Goal: Transaction & Acquisition: Purchase product/service

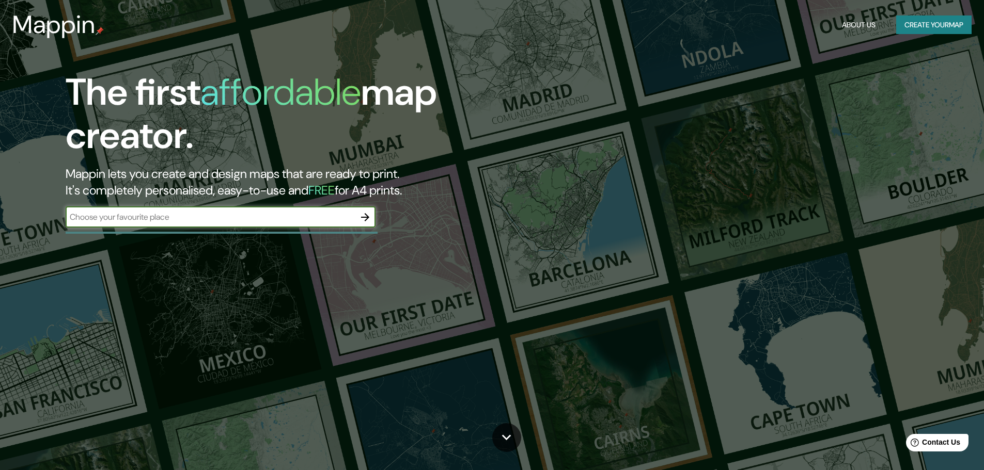
click at [276, 224] on div "​" at bounding box center [221, 217] width 310 height 21
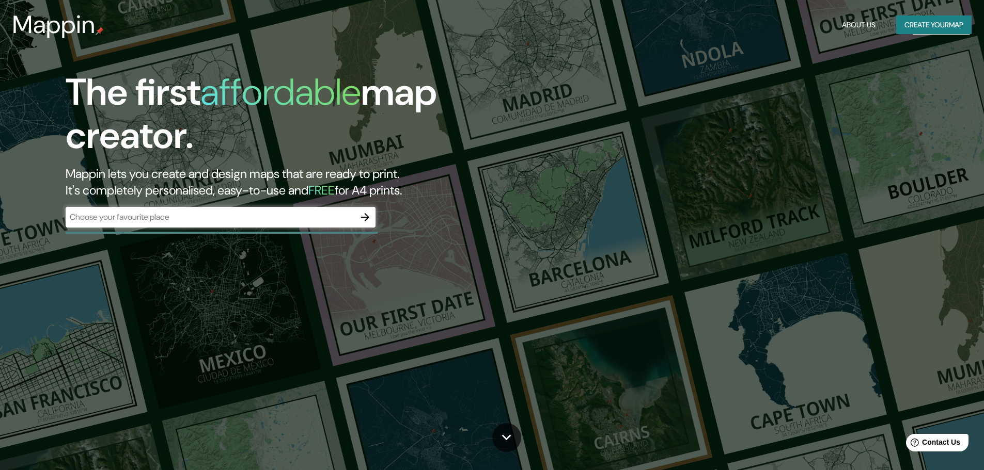
drag, startPoint x: 954, startPoint y: 24, endPoint x: 372, endPoint y: 196, distance: 607.0
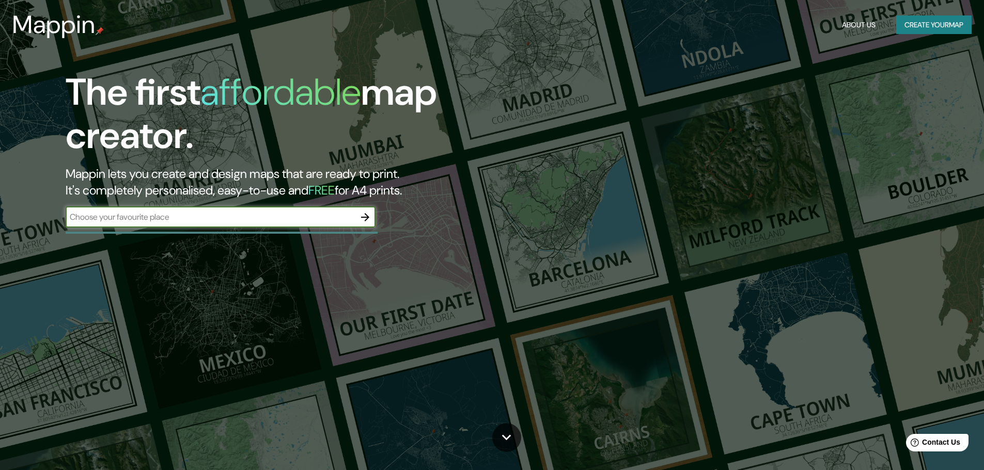
click at [260, 223] on input "text" at bounding box center [210, 217] width 289 height 12
type input "Chiclayo"
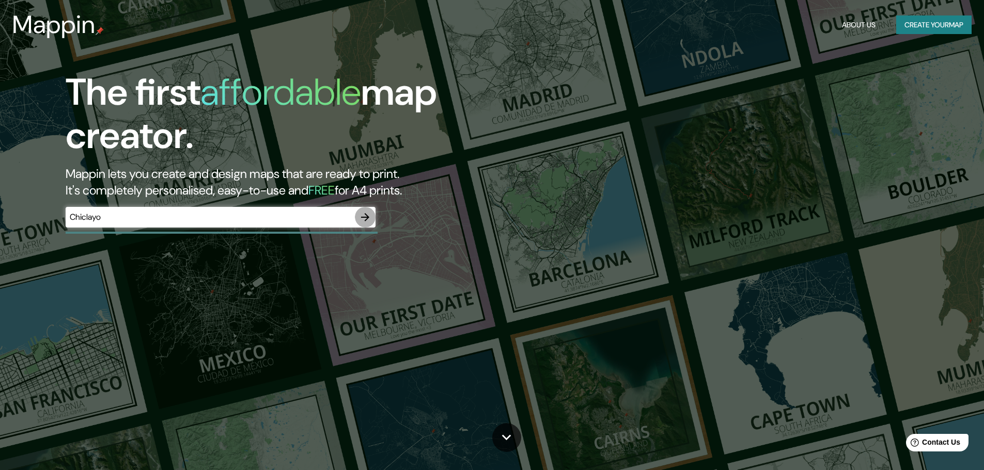
click at [358, 223] on button "button" at bounding box center [365, 217] width 21 height 21
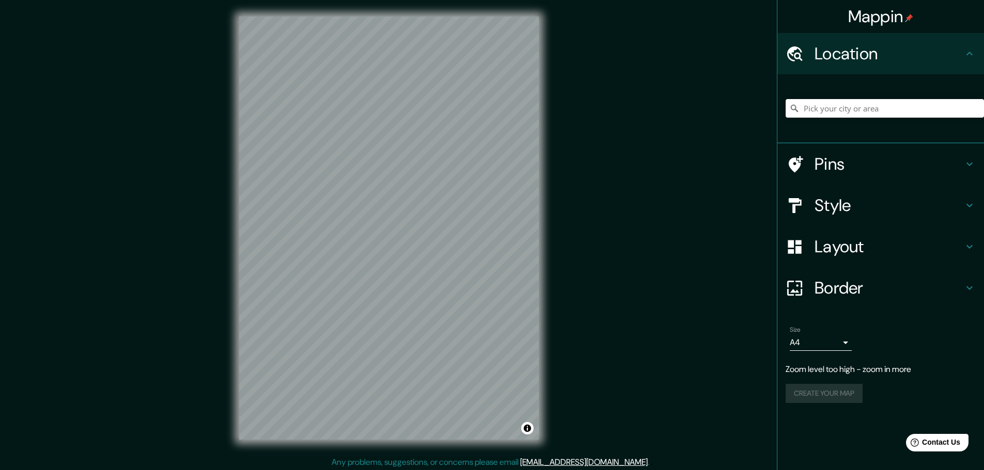
click at [541, 217] on div "© Mapbox © OpenStreetMap Improve this map" at bounding box center [389, 228] width 333 height 457
click at [820, 206] on h4 "Style" at bounding box center [888, 205] width 149 height 21
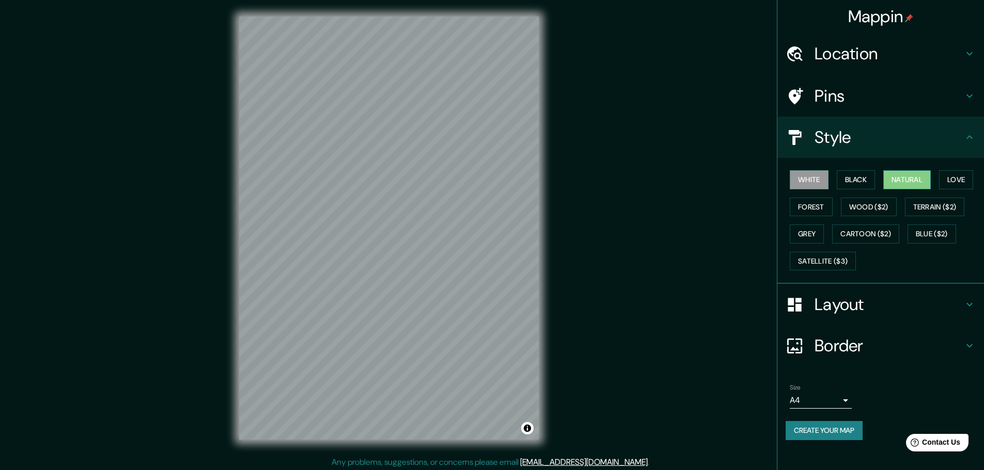
click at [895, 177] on button "Natural" at bounding box center [907, 179] width 48 height 19
click at [963, 175] on button "Love" at bounding box center [956, 179] width 34 height 19
click at [796, 210] on button "Forest" at bounding box center [811, 207] width 43 height 19
click at [816, 183] on button "White" at bounding box center [809, 179] width 39 height 19
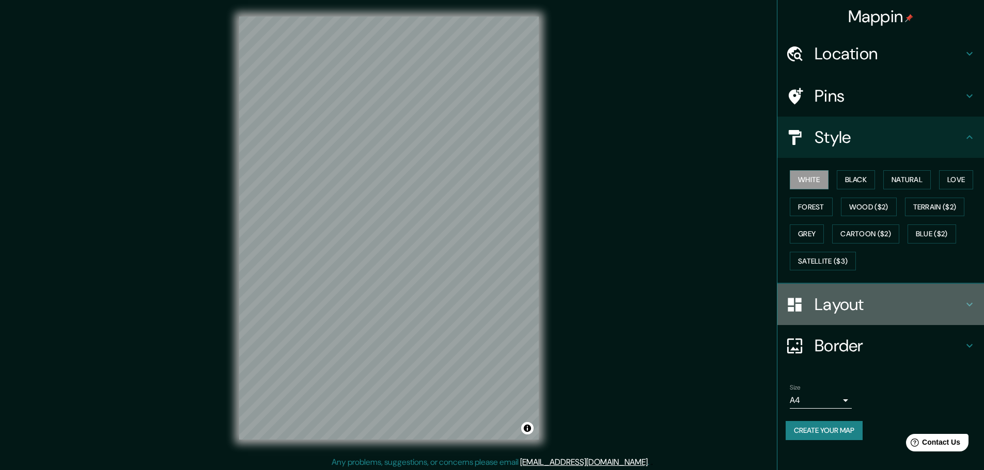
click at [845, 300] on h4 "Layout" at bounding box center [888, 304] width 149 height 21
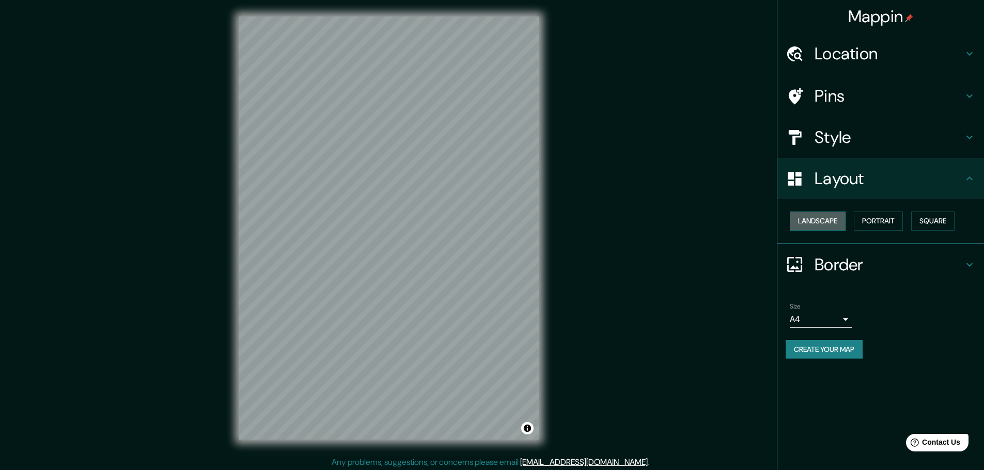
click at [833, 225] on button "Landscape" at bounding box center [818, 221] width 56 height 19
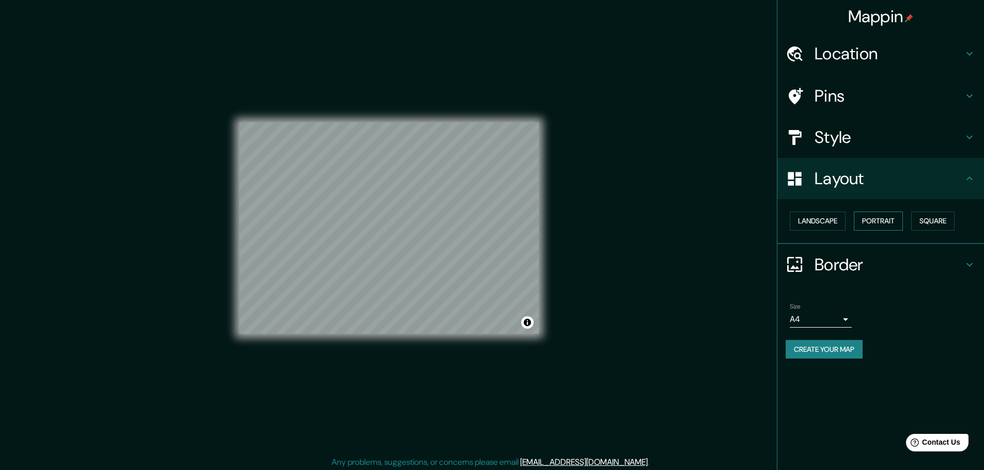
click at [876, 221] on button "Portrait" at bounding box center [878, 221] width 49 height 19
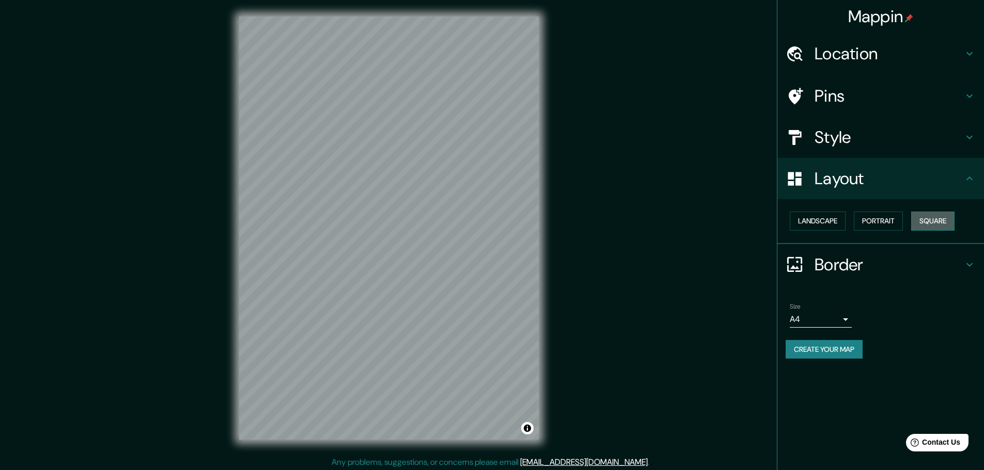
click at [932, 220] on button "Square" at bounding box center [932, 221] width 43 height 19
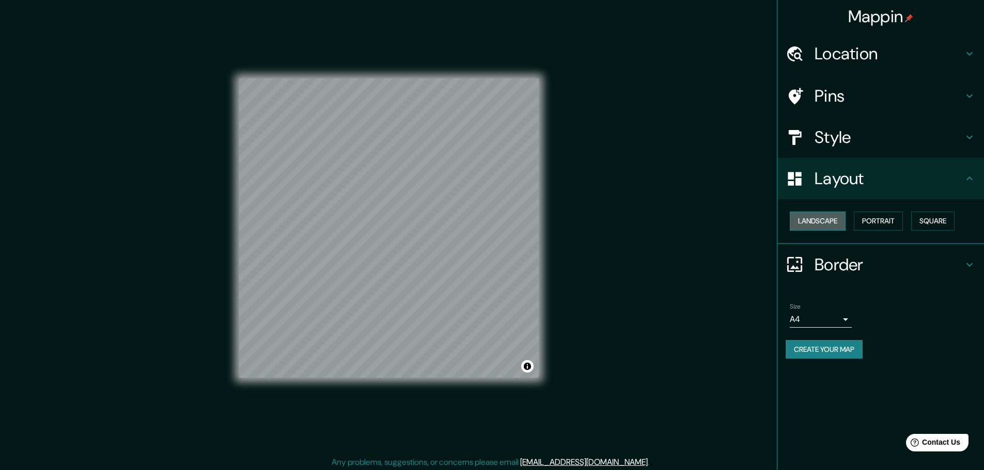
click at [823, 223] on button "Landscape" at bounding box center [818, 221] width 56 height 19
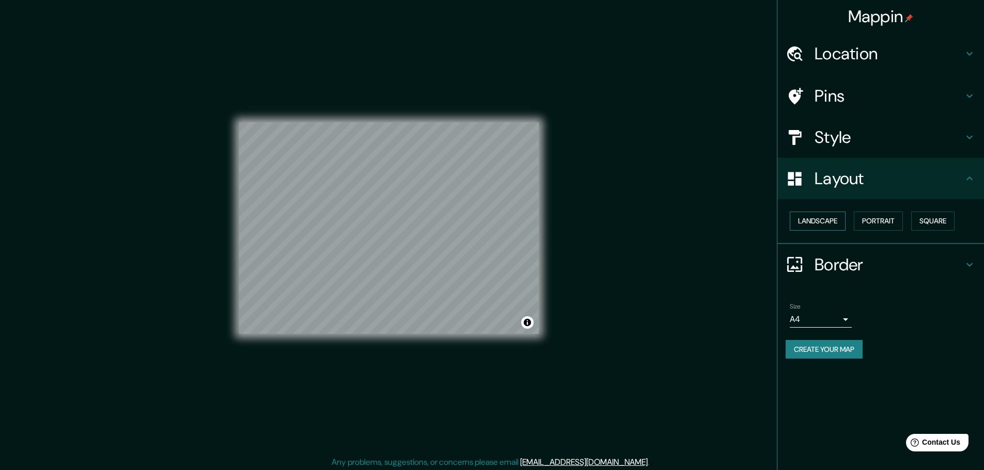
click at [826, 220] on button "Landscape" at bounding box center [818, 221] width 56 height 19
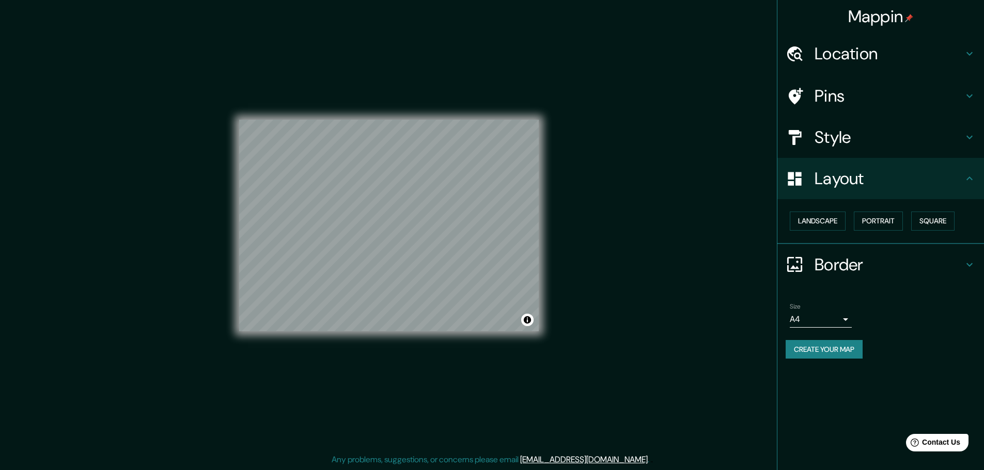
click at [843, 313] on body "Mappin Location Pins Style Layout Landscape Portrait Square Border Choose a bor…" at bounding box center [492, 232] width 984 height 470
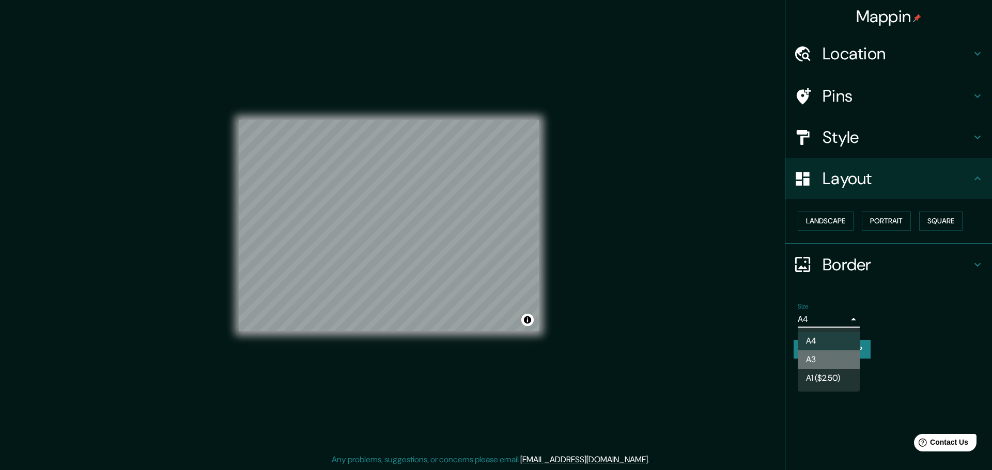
click at [820, 360] on li "A3" at bounding box center [828, 360] width 62 height 19
type input "a4"
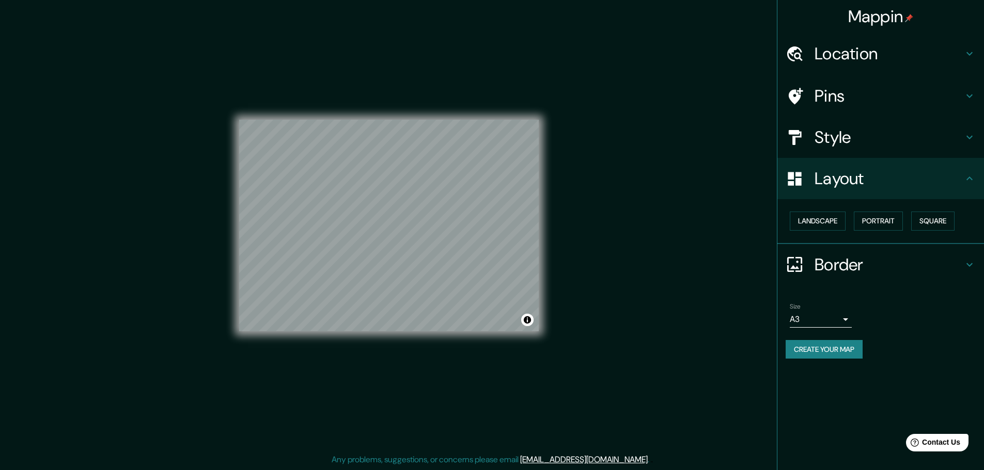
click at [902, 309] on div "Size A3 a4" at bounding box center [880, 315] width 190 height 33
click at [879, 216] on button "Portrait" at bounding box center [878, 221] width 49 height 19
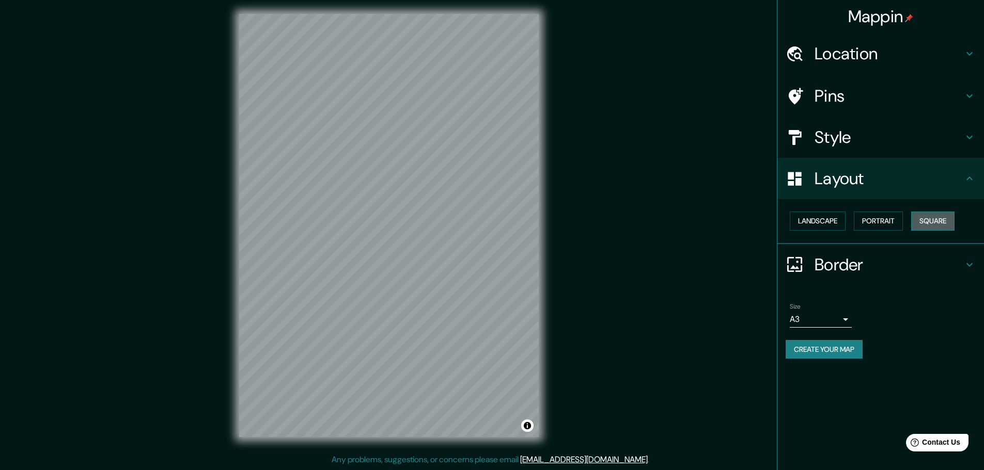
click at [935, 218] on button "Square" at bounding box center [932, 221] width 43 height 19
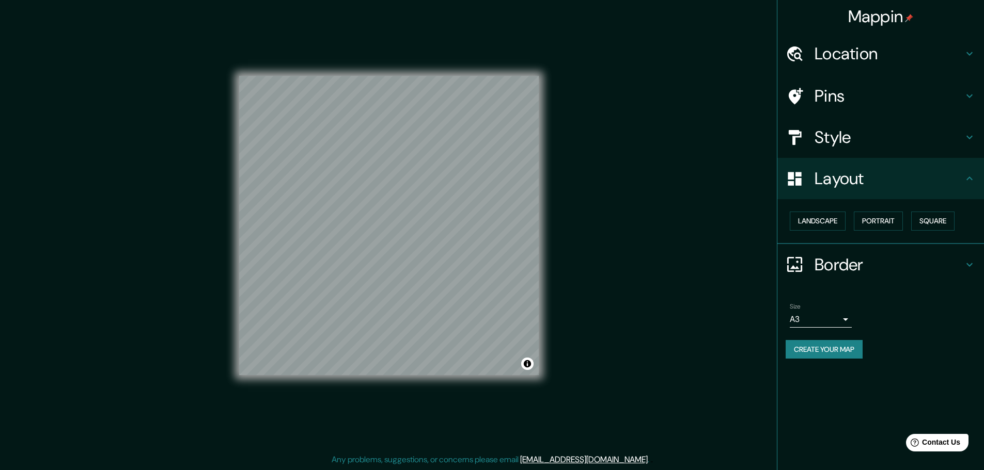
click at [855, 271] on h4 "Border" at bounding box center [888, 265] width 149 height 21
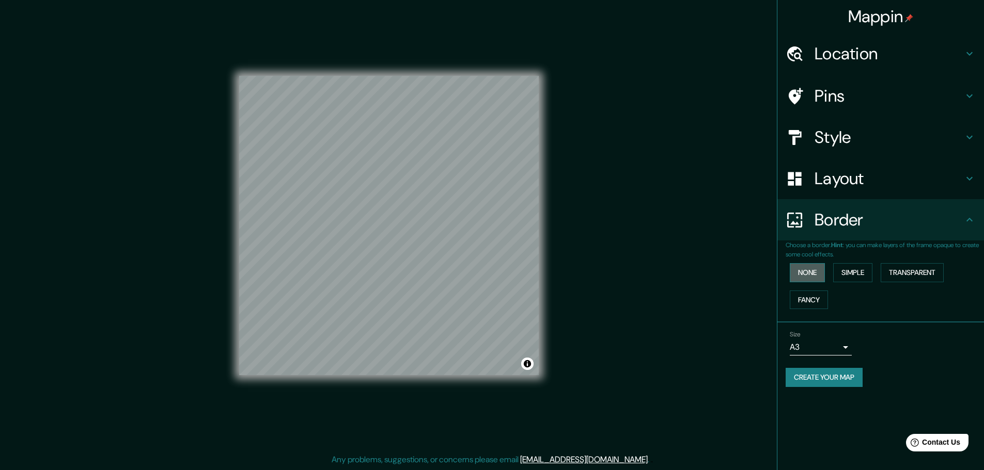
click at [806, 278] on button "None" at bounding box center [807, 272] width 35 height 19
click at [851, 271] on button "Simple" at bounding box center [852, 272] width 39 height 19
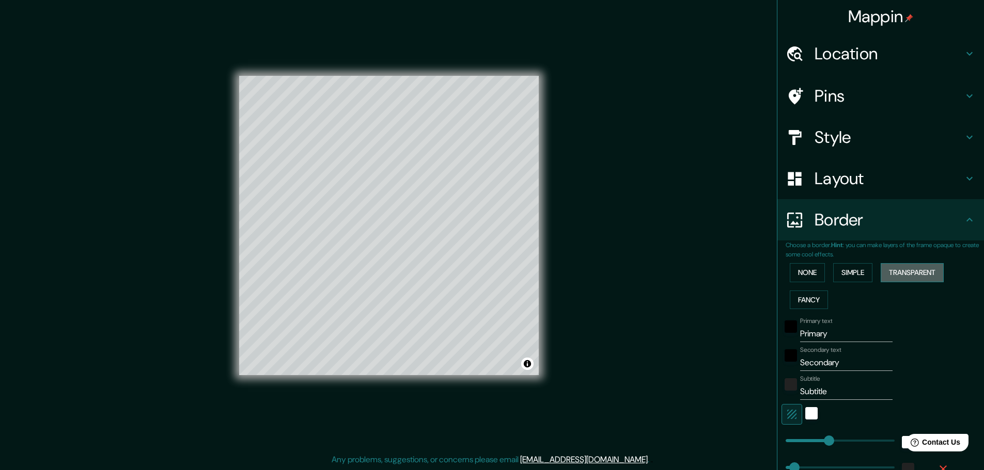
click at [920, 275] on button "Transparent" at bounding box center [912, 272] width 63 height 19
click at [803, 307] on button "Fancy" at bounding box center [809, 300] width 38 height 19
click at [804, 272] on button "None" at bounding box center [807, 272] width 35 height 19
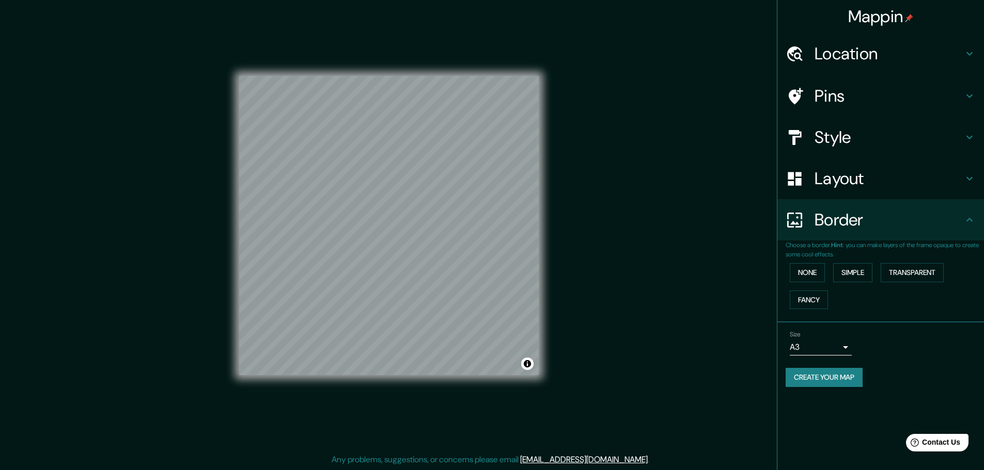
click at [837, 218] on h4 "Border" at bounding box center [888, 220] width 149 height 21
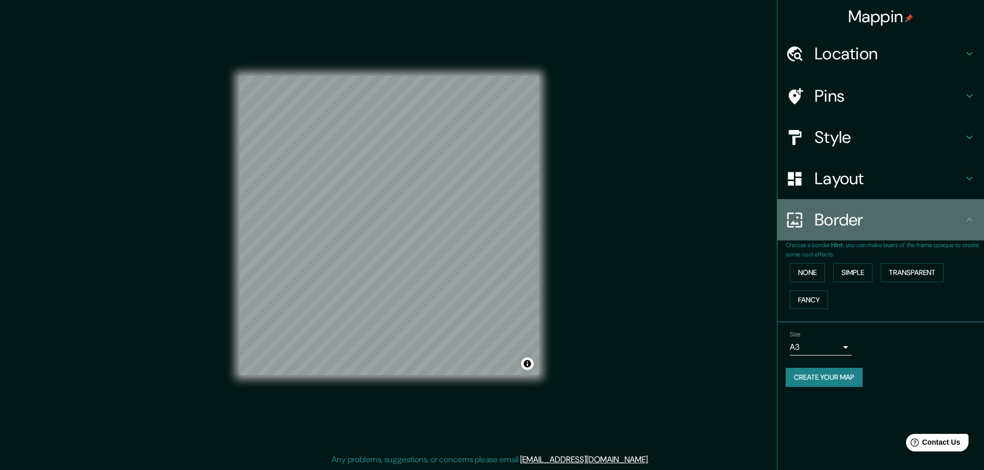
click at [967, 213] on div "Border" at bounding box center [880, 219] width 207 height 41
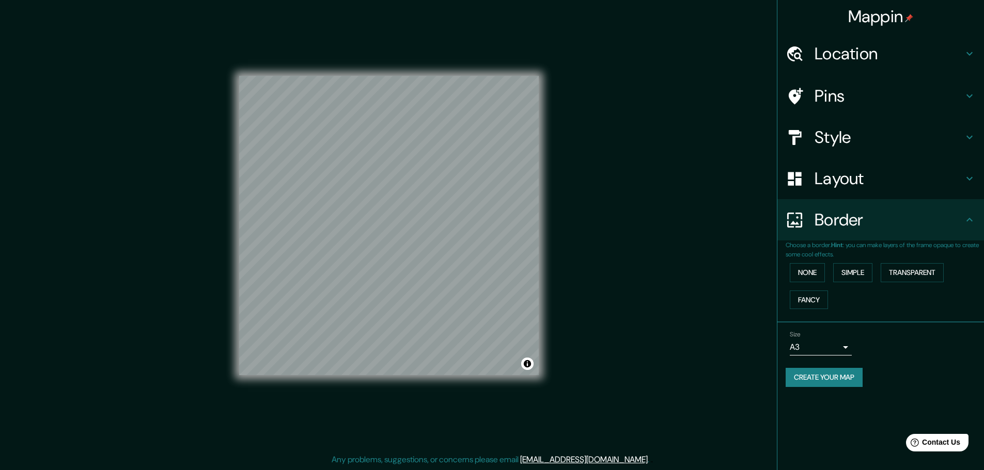
click at [850, 379] on button "Create your map" at bounding box center [823, 377] width 77 height 19
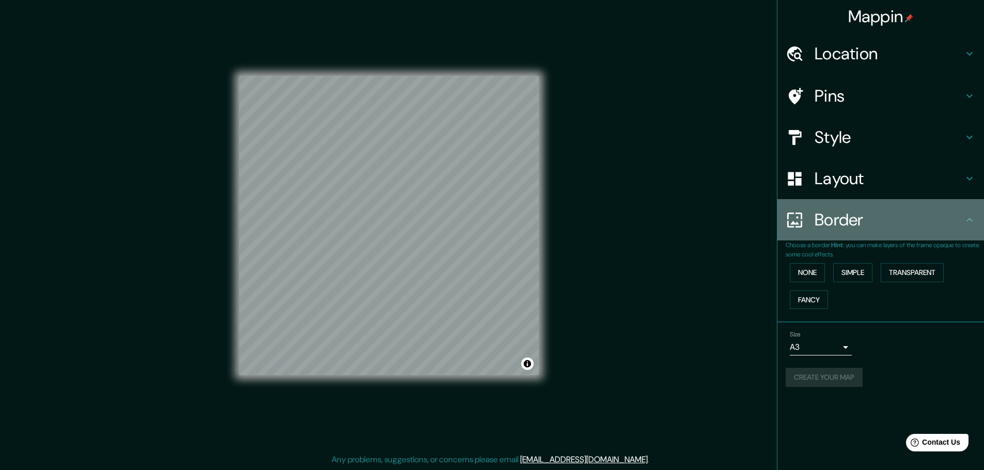
click at [962, 216] on h4 "Border" at bounding box center [888, 220] width 149 height 21
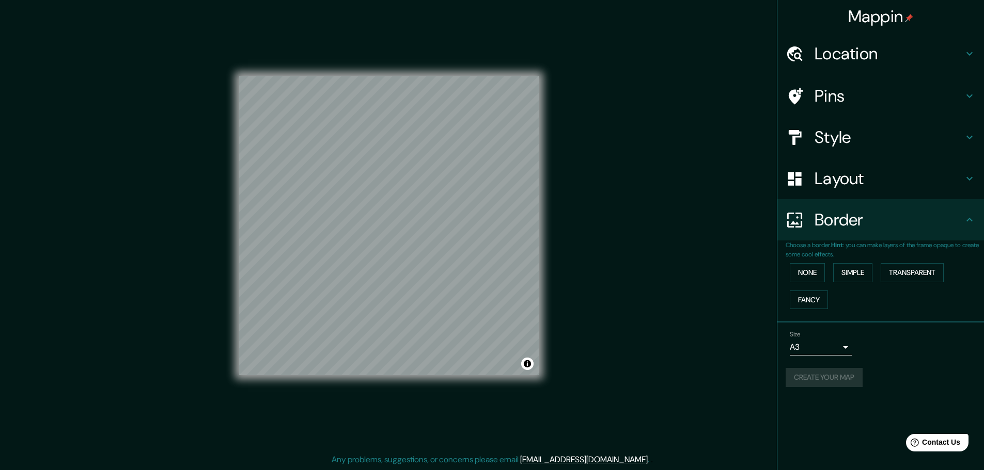
click at [920, 377] on div "Create your map" at bounding box center [880, 377] width 190 height 19
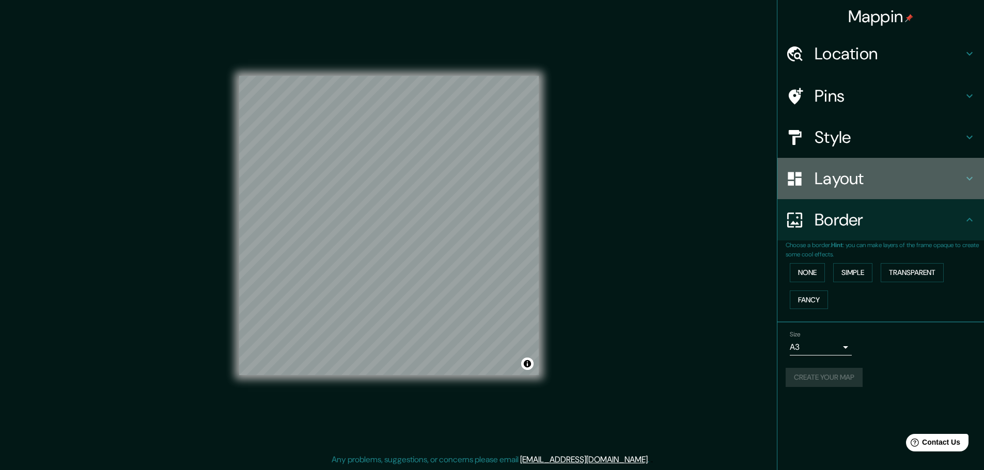
click at [855, 184] on h4 "Layout" at bounding box center [888, 178] width 149 height 21
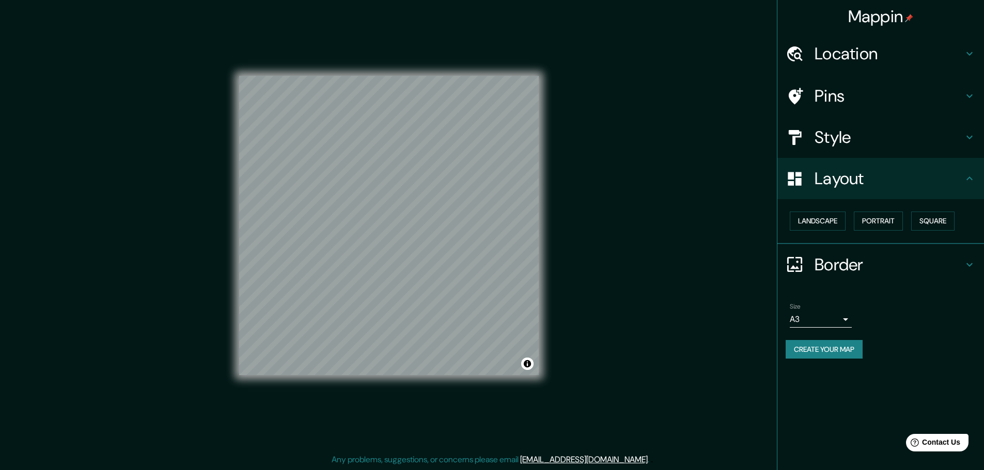
click at [871, 180] on h4 "Layout" at bounding box center [888, 178] width 149 height 21
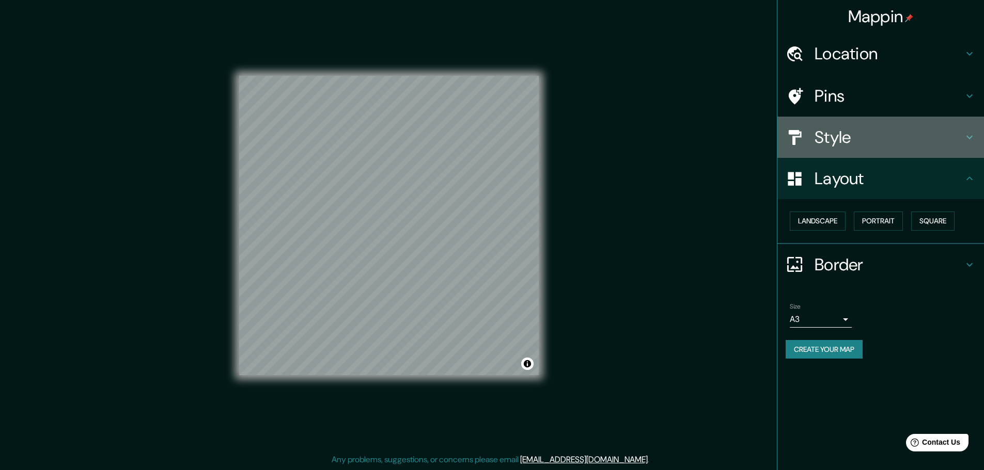
click at [870, 136] on h4 "Style" at bounding box center [888, 137] width 149 height 21
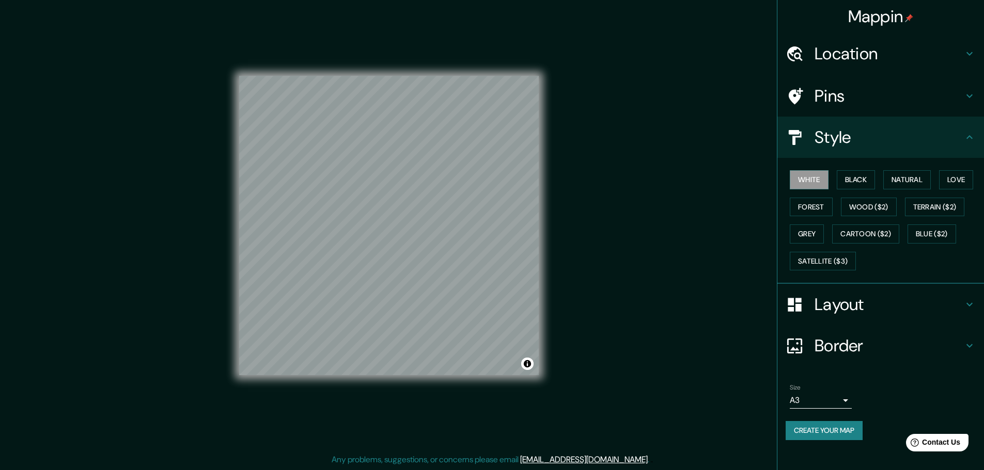
click at [852, 132] on h4 "Style" at bounding box center [888, 137] width 149 height 21
click at [858, 95] on h4 "Pins" at bounding box center [888, 96] width 149 height 21
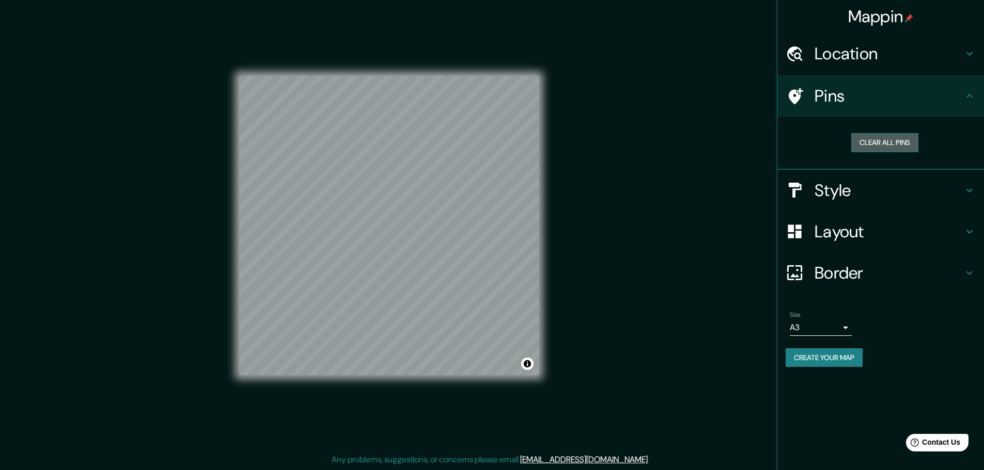
click at [868, 142] on button "Clear all pins" at bounding box center [884, 142] width 67 height 19
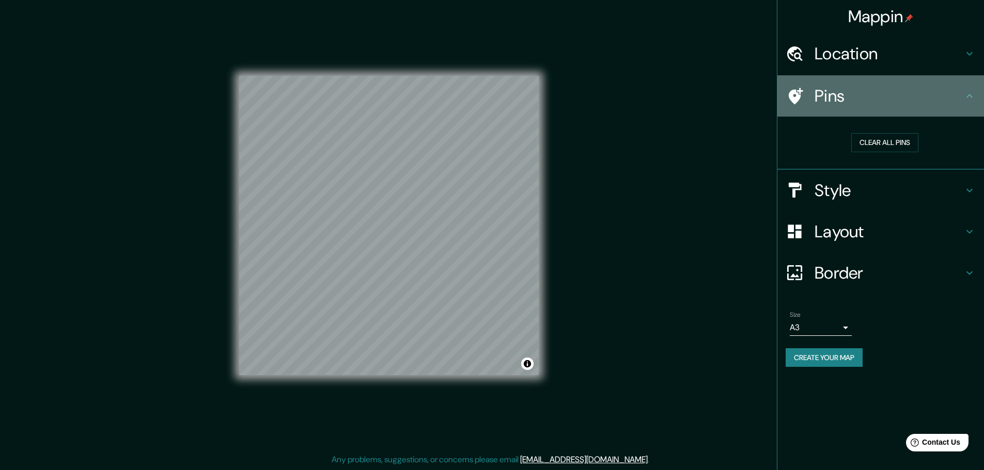
click at [855, 92] on h4 "Pins" at bounding box center [888, 96] width 149 height 21
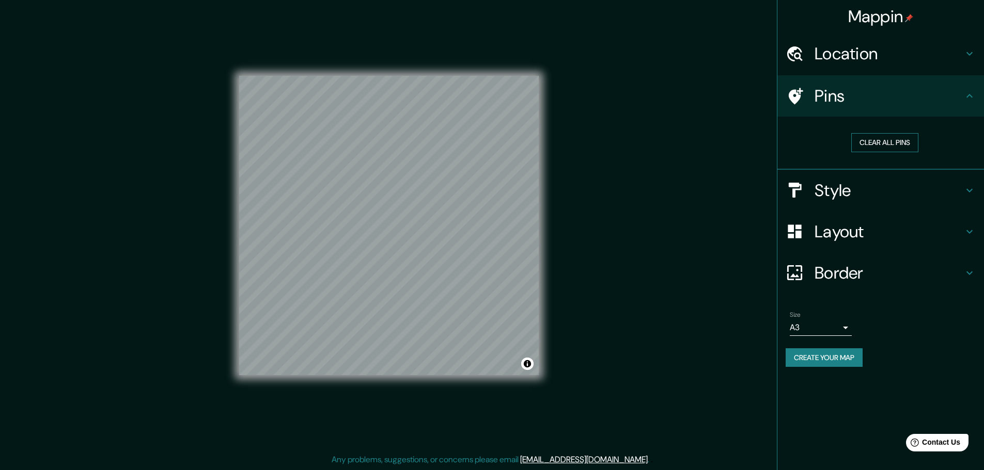
click at [883, 140] on button "Clear all pins" at bounding box center [884, 142] width 67 height 19
click at [844, 96] on h4 "Pins" at bounding box center [888, 96] width 149 height 21
drag, startPoint x: 296, startPoint y: 306, endPoint x: 344, endPoint y: 310, distance: 48.2
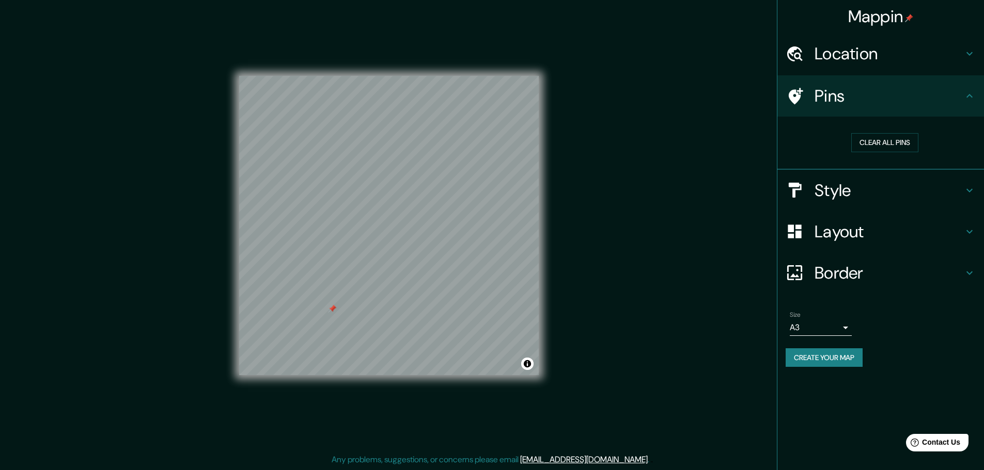
click at [336, 310] on div at bounding box center [332, 309] width 8 height 8
click at [894, 140] on button "Clear all pins" at bounding box center [884, 142] width 67 height 19
click at [894, 99] on h4 "Pins" at bounding box center [888, 96] width 149 height 21
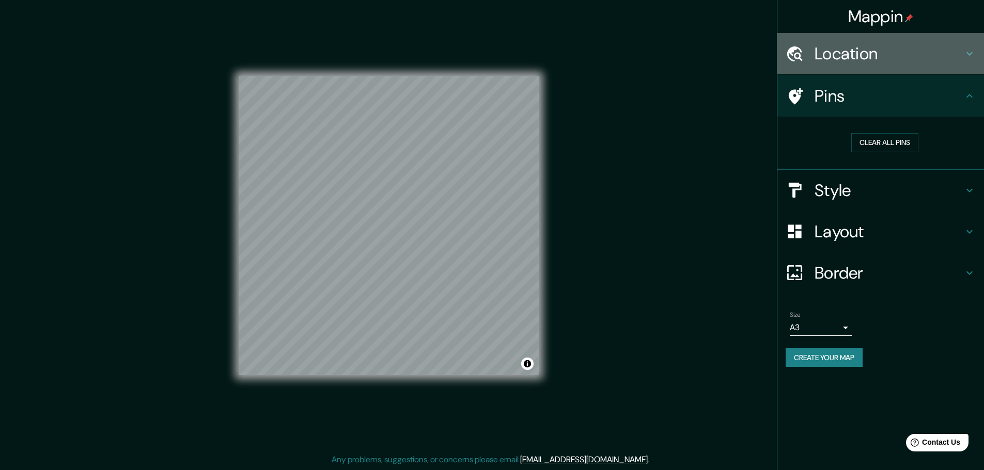
click at [900, 51] on h4 "Location" at bounding box center [888, 53] width 149 height 21
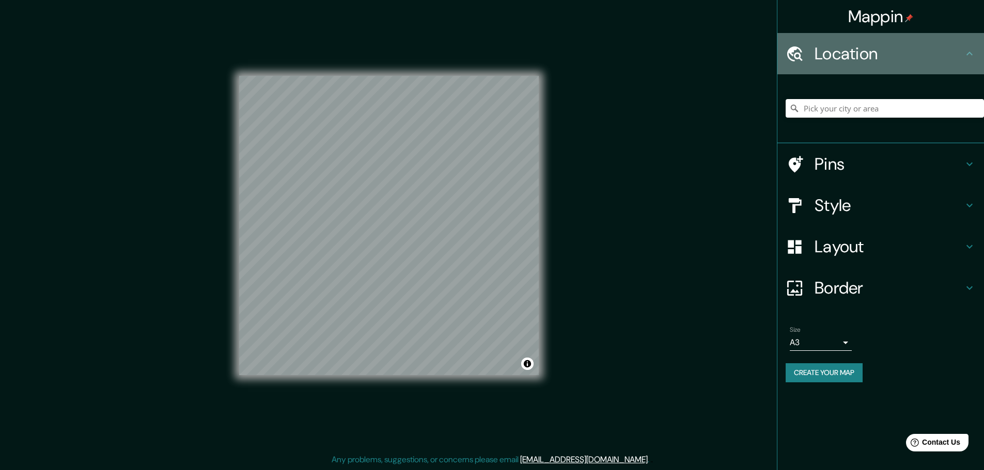
click at [900, 51] on h4 "Location" at bounding box center [888, 53] width 149 height 21
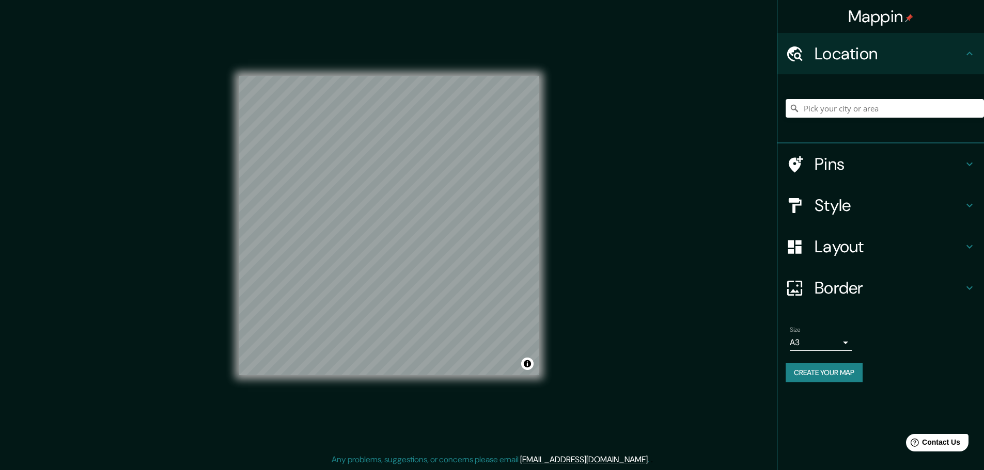
click at [566, 263] on div "Mappin Location Pins Style Layout Border Choose a border. Hint : you can make l…" at bounding box center [492, 233] width 984 height 473
drag, startPoint x: 545, startPoint y: 186, endPoint x: 614, endPoint y: 144, distance: 80.4
click at [614, 144] on div "Mappin Location Pins Style Layout Border Choose a border. Hint : you can make l…" at bounding box center [492, 233] width 984 height 473
click at [844, 371] on button "Create your map" at bounding box center [823, 373] width 77 height 19
click at [530, 366] on button "Toggle attribution" at bounding box center [527, 364] width 12 height 12
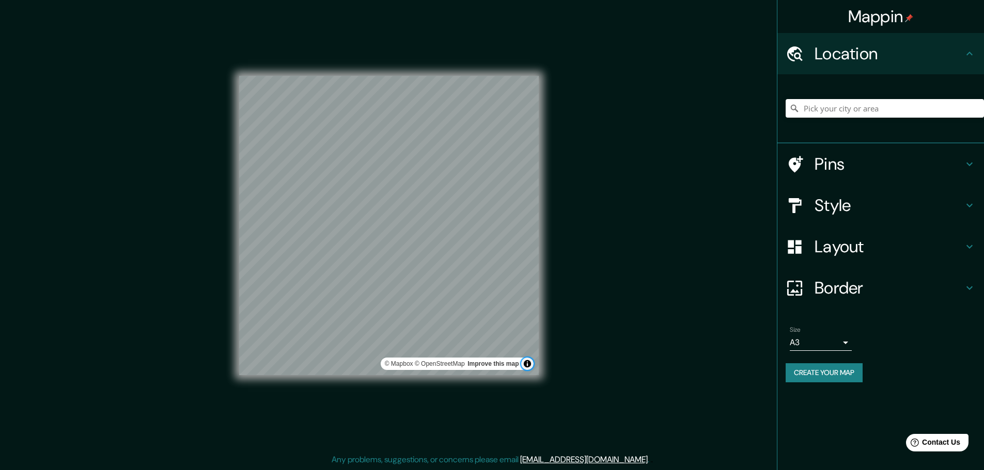
click at [530, 366] on button "Toggle attribution" at bounding box center [527, 364] width 12 height 12
click at [604, 357] on div "Mappin Location Pins Style Layout Border Choose a border. Hint : you can make l…" at bounding box center [492, 233] width 984 height 473
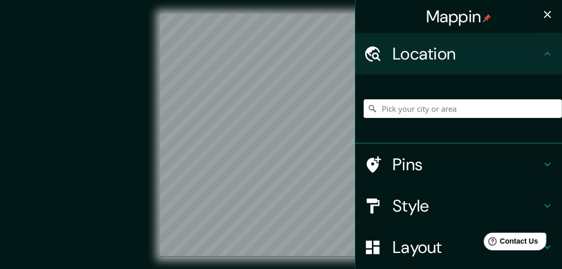
click at [66, 119] on div "© Mapbox © OpenStreetMap Improve this map" at bounding box center [281, 135] width 506 height 242
click at [547, 12] on icon "button" at bounding box center [547, 14] width 12 height 12
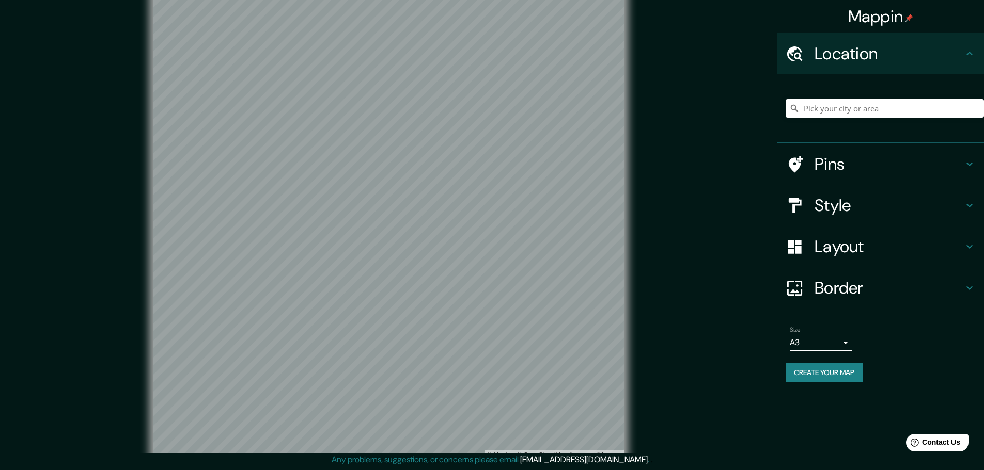
scroll to position [0, 0]
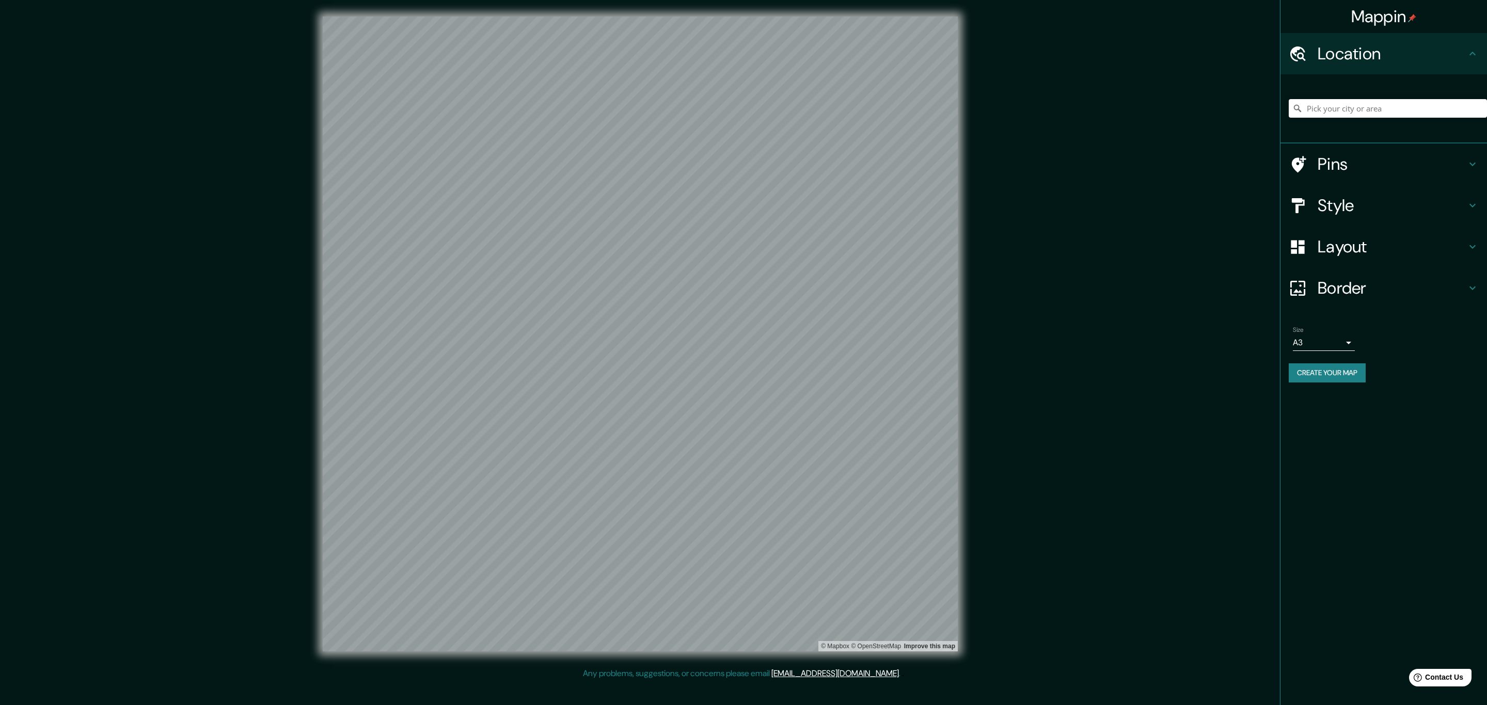
drag, startPoint x: 475, startPoint y: 66, endPoint x: 1119, endPoint y: 233, distance: 665.9
click at [991, 233] on div "© Mapbox © OpenStreetMap Improve this map" at bounding box center [640, 334] width 1339 height 635
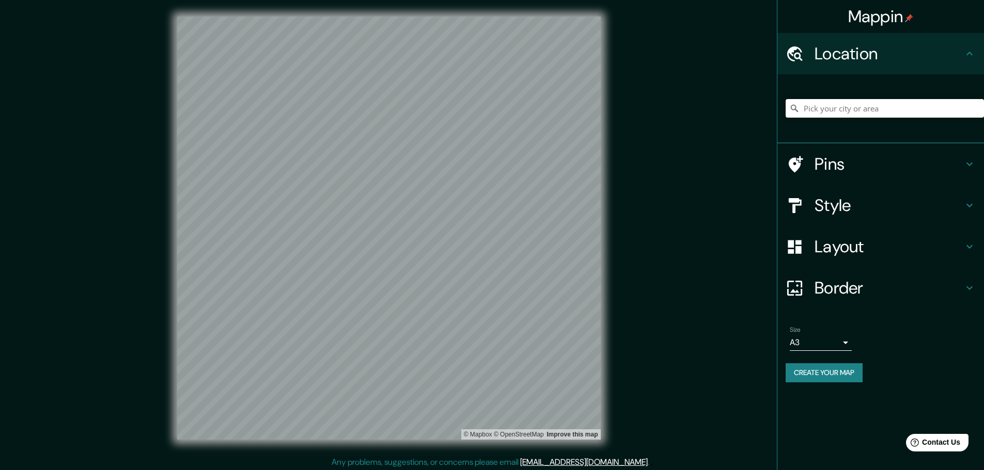
drag, startPoint x: 1213, startPoint y: 176, endPoint x: 608, endPoint y: 139, distance: 606.4
click at [608, 139] on div "© Mapbox © OpenStreetMap Improve this map" at bounding box center [389, 228] width 886 height 423
click at [693, 97] on div "© Mapbox © OpenStreetMap Improve this map" at bounding box center [389, 228] width 886 height 423
click at [668, 76] on div "© Mapbox © OpenStreetMap Improve this map" at bounding box center [389, 228] width 886 height 423
